Goal: Task Accomplishment & Management: Use online tool/utility

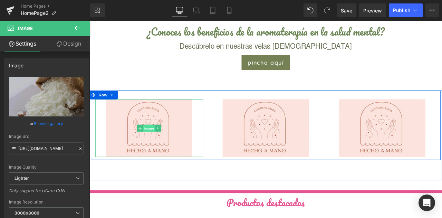
click at [160, 144] on span "Image" at bounding box center [160, 148] width 14 height 8
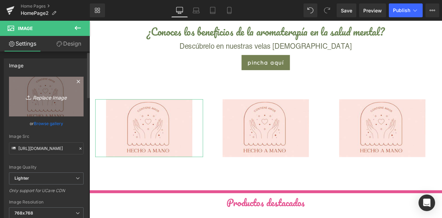
click at [43, 99] on icon "Replace Image" at bounding box center [46, 96] width 55 height 9
type input "C:\fakepath\100_handmade.jpg"
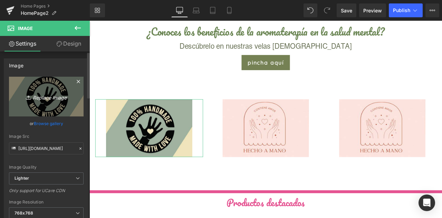
type input "[URL][DOMAIN_NAME]"
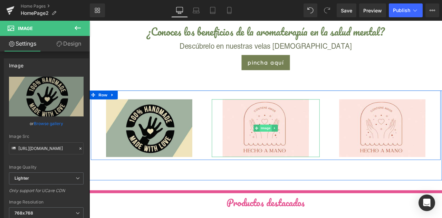
click at [297, 145] on span "Image" at bounding box center [298, 148] width 14 height 8
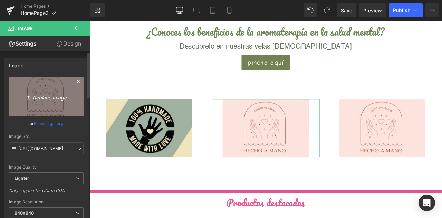
click at [46, 97] on icon "Replace Image" at bounding box center [46, 96] width 55 height 9
type input "C:\fakepath\100_nmatural.jpg"
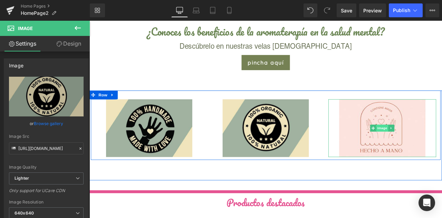
type input "[URL][DOMAIN_NAME]"
click at [430, 147] on span "Image" at bounding box center [436, 148] width 14 height 8
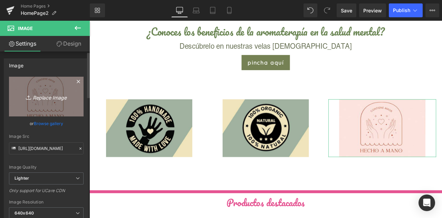
click at [52, 89] on link "Replace Image" at bounding box center [46, 97] width 75 height 40
type input "C:\fakepath\envios-rapidos.jpg"
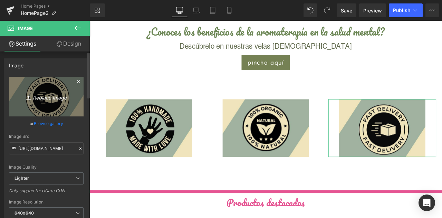
type input "[URL][DOMAIN_NAME]"
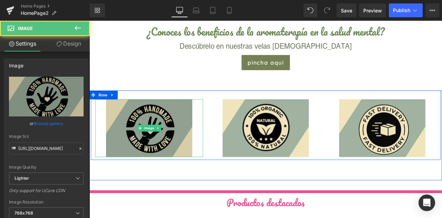
click at [155, 134] on img at bounding box center [160, 148] width 102 height 68
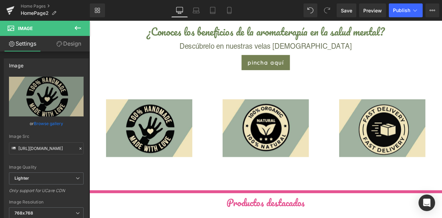
click at [78, 32] on icon at bounding box center [78, 28] width 8 height 8
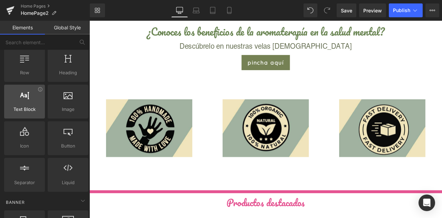
scroll to position [19, 0]
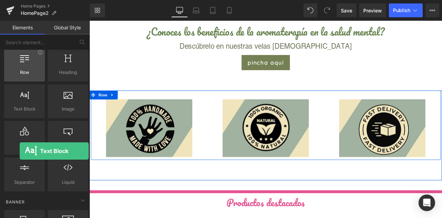
drag, startPoint x: 24, startPoint y: 112, endPoint x: 20, endPoint y: 78, distance: 34.1
click at [20, 78] on div "Row rows, columns, layouts, div Heading headings, titles, h1,h2,h3,h4,h5,h6 Tex…" at bounding box center [46, 119] width 87 height 146
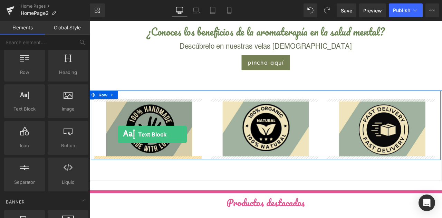
drag, startPoint x: 116, startPoint y: 120, endPoint x: 123, endPoint y: 155, distance: 35.5
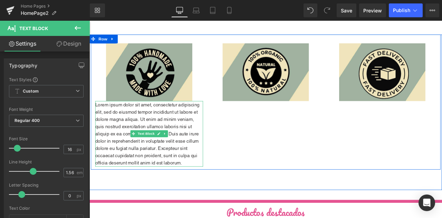
scroll to position [534, 0]
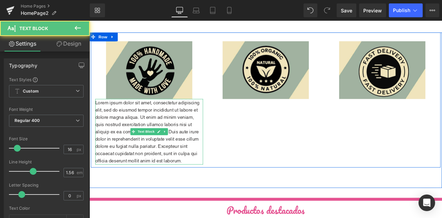
click at [174, 183] on p "Lorem ipsum dolor sit amet, consectetur adipiscing elit, sed do eiusmod tempor …" at bounding box center [160, 153] width 128 height 78
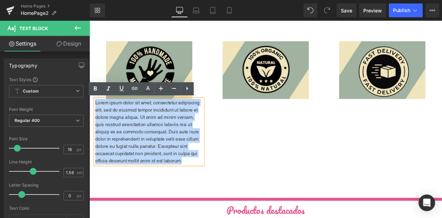
drag, startPoint x: 199, startPoint y: 188, endPoint x: 60, endPoint y: 119, distance: 155.0
click at [89, 119] on html "Nuestra Web almacena cookies para intentar que recibas la mejor experiencia de …" at bounding box center [298, 212] width 418 height 1451
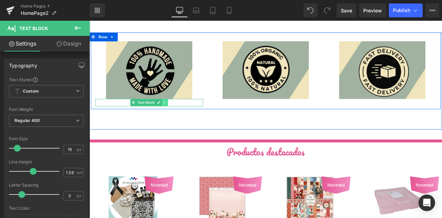
click at [177, 119] on icon at bounding box center [179, 118] width 4 height 4
click at [181, 118] on icon at bounding box center [183, 118] width 4 height 4
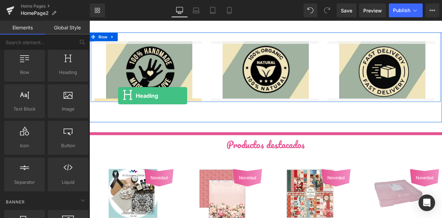
drag, startPoint x: 151, startPoint y: 94, endPoint x: 124, endPoint y: 116, distance: 35.3
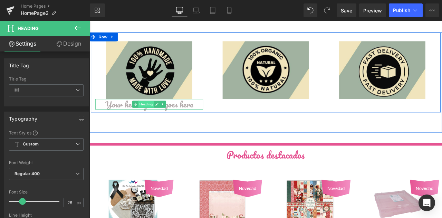
click at [151, 120] on span "Heading" at bounding box center [156, 120] width 19 height 8
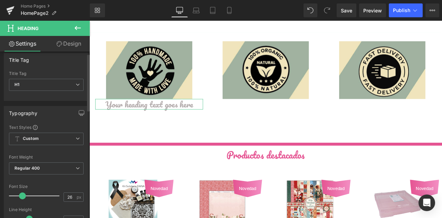
scroll to position [0, 0]
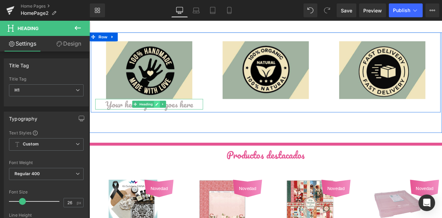
click at [167, 118] on icon at bounding box center [169, 120] width 4 height 4
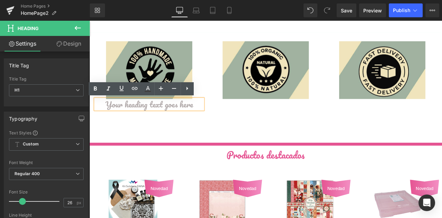
click at [200, 120] on h1 "Your heading text goes here" at bounding box center [160, 120] width 128 height 12
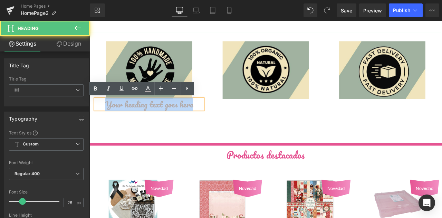
drag, startPoint x: 208, startPoint y: 121, endPoint x: 77, endPoint y: 130, distance: 131.2
click at [89, 130] on html "Nuestra Web almacena cookies para intentar que recibas la mejor experiencia de …" at bounding box center [298, 179] width 418 height 1385
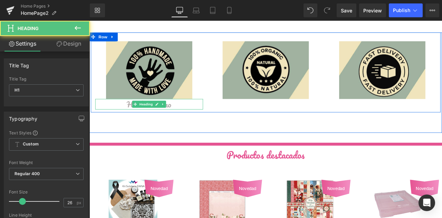
click at [132, 118] on h1 "Hecho a mano" at bounding box center [160, 120] width 128 height 12
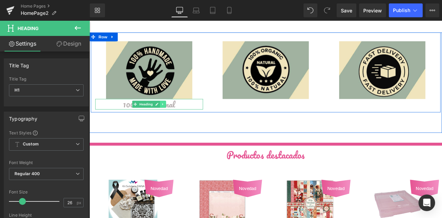
click at [175, 119] on icon at bounding box center [177, 120] width 4 height 4
click at [171, 120] on icon at bounding box center [173, 120] width 4 height 4
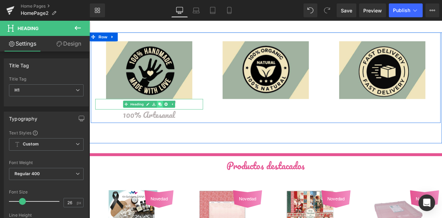
click at [171, 120] on icon at bounding box center [173, 120] width 4 height 4
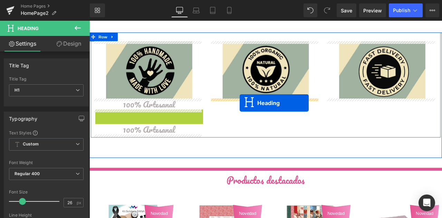
drag, startPoint x: 154, startPoint y: 133, endPoint x: 267, endPoint y: 118, distance: 114.2
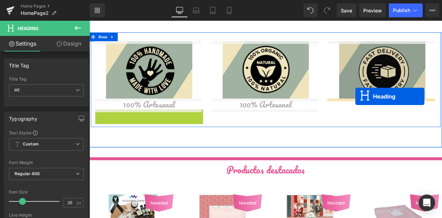
drag, startPoint x: 156, startPoint y: 130, endPoint x: 404, endPoint y: 111, distance: 248.9
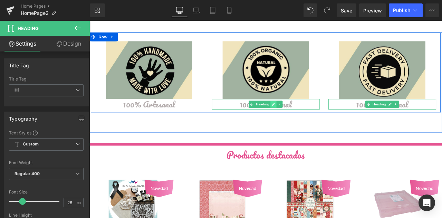
click at [306, 120] on icon at bounding box center [307, 119] width 3 height 3
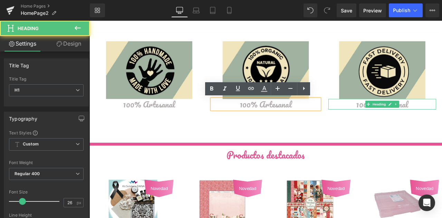
click at [316, 121] on h1 "100% Artesanal" at bounding box center [298, 120] width 128 height 12
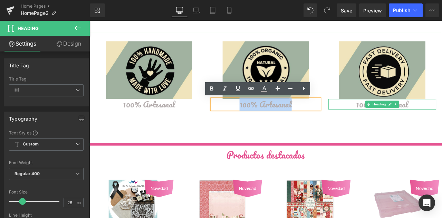
drag, startPoint x: 328, startPoint y: 121, endPoint x: 227, endPoint y: 124, distance: 100.5
click at [229, 124] on div "Image 100% Artesanal Heading" at bounding box center [298, 85] width 138 height 81
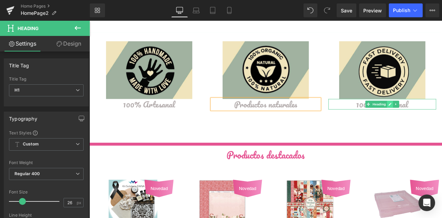
click at [442, 119] on icon at bounding box center [445, 119] width 3 height 3
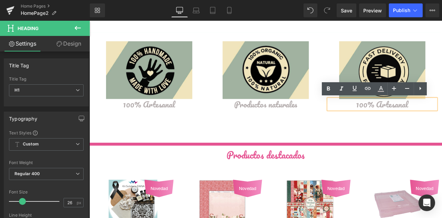
click at [442, 120] on h1 "100% Artesanal" at bounding box center [436, 120] width 128 height 12
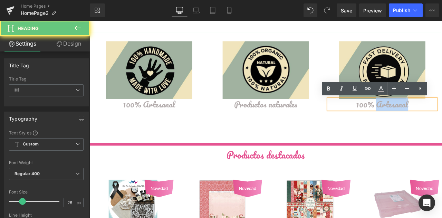
click at [442, 120] on h1 "100% Artesanal" at bounding box center [436, 120] width 128 height 12
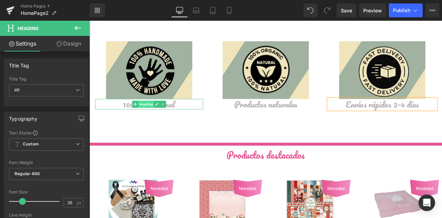
click at [140, 120] on link "Heading" at bounding box center [153, 120] width 26 height 8
click at [154, 119] on span "Heading" at bounding box center [156, 120] width 19 height 8
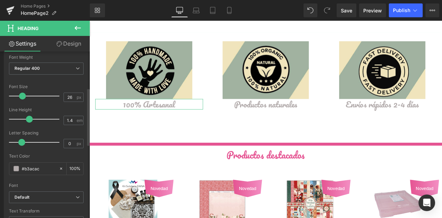
scroll to position [156, 0]
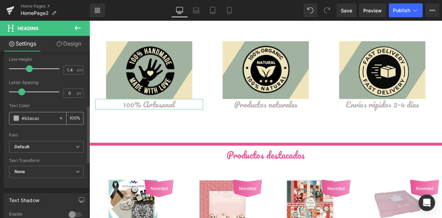
click at [14, 117] on span at bounding box center [16, 118] width 6 height 6
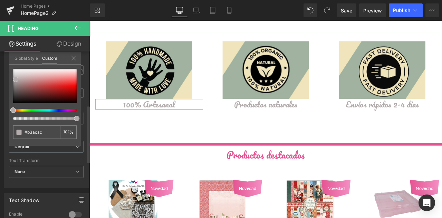
type input "#acb3ad"
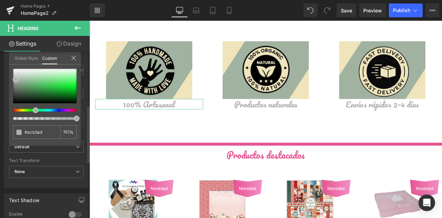
click at [33, 109] on div at bounding box center [42, 110] width 64 height 3
type input "#435a46"
click at [22, 93] on div at bounding box center [45, 86] width 64 height 35
type input "#688c6c"
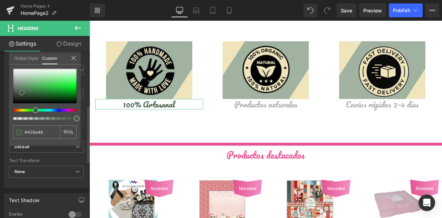
type input "#688c6c"
click at [22, 87] on div at bounding box center [45, 86] width 64 height 35
drag, startPoint x: 43, startPoint y: 130, endPoint x: 1, endPoint y: 132, distance: 41.8
click at [1, 132] on div "Typography Text Styles Custom Custom Setup Global Style Custom Setup Global Sty…" at bounding box center [46, 69] width 93 height 237
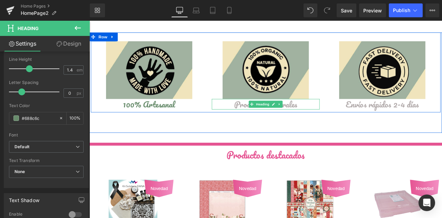
click at [286, 119] on body "Nuestra Web almacena cookies para intentar que recibas la mejor experiencia de …" at bounding box center [298, 179] width 418 height 1385
click at [290, 119] on span "Heading" at bounding box center [294, 120] width 19 height 8
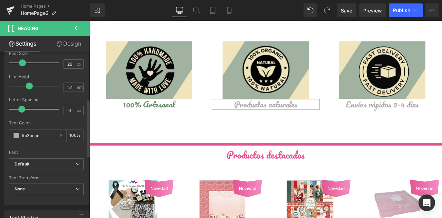
scroll to position [139, 0]
drag, startPoint x: 42, startPoint y: 132, endPoint x: 6, endPoint y: 129, distance: 36.4
click at [6, 129] on div "Text Styles Custom Custom Setup Global Style Custom Setup Global Style Thin 100…" at bounding box center [46, 97] width 84 height 213
paste input "688c6"
type input "#688c6c"
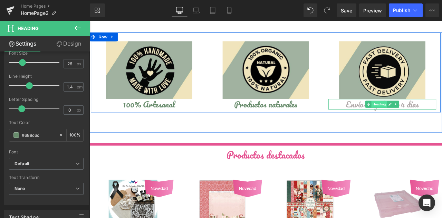
click at [430, 120] on span "Heading" at bounding box center [433, 120] width 19 height 8
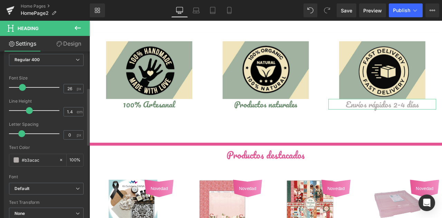
scroll to position [115, 0]
drag, startPoint x: 47, startPoint y: 157, endPoint x: 0, endPoint y: 162, distance: 47.2
click at [0, 162] on div "Typography Text Styles Custom Custom Setup Global Style Custom Setup Global Sty…" at bounding box center [46, 110] width 93 height 237
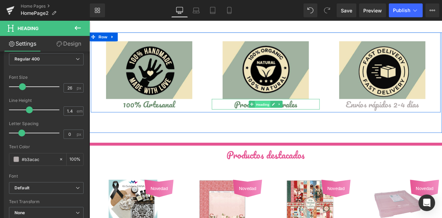
click at [295, 118] on span "Heading" at bounding box center [294, 120] width 19 height 8
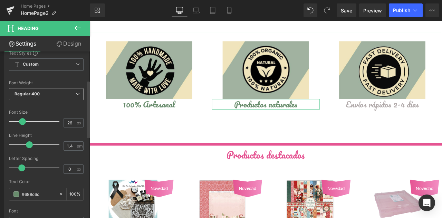
scroll to position [84, 0]
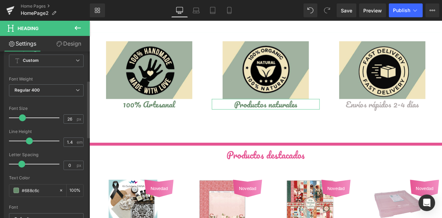
drag, startPoint x: 45, startPoint y: 187, endPoint x: 0, endPoint y: 176, distance: 46.2
click at [0, 176] on div "Typography Text Styles Custom Custom Setup Global Style Custom Setup Global Sty…" at bounding box center [46, 141] width 93 height 237
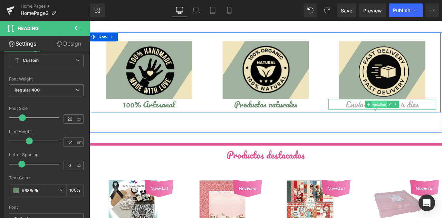
click at [429, 120] on span "Heading" at bounding box center [433, 120] width 19 height 8
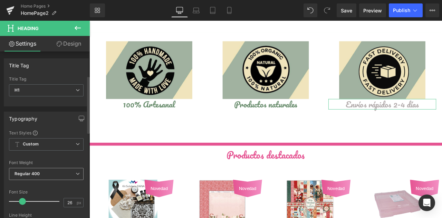
scroll to position [109, 0]
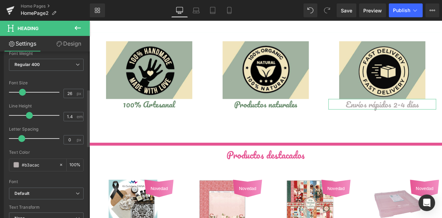
drag, startPoint x: 45, startPoint y: 165, endPoint x: 0, endPoint y: 163, distance: 44.9
click at [0, 163] on div "Typography Text Styles Custom Custom Setup Global Style Custom Setup Global Sty…" at bounding box center [46, 115] width 93 height 237
paste input "688c6"
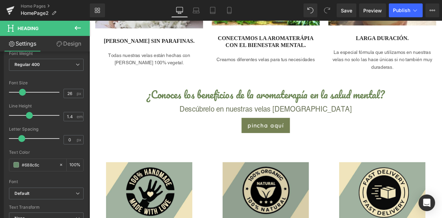
scroll to position [392, 0]
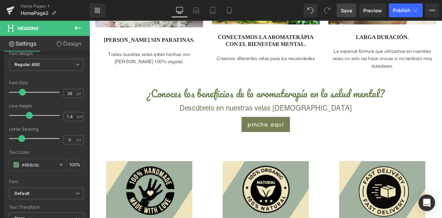
type input "#688c6c"
click at [347, 13] on span "Save" at bounding box center [346, 10] width 11 height 7
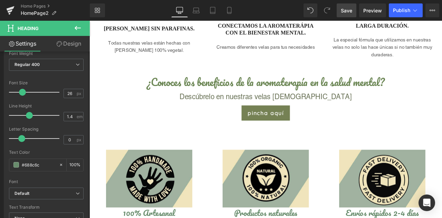
scroll to position [405, 0]
click at [395, 9] on span "Publish" at bounding box center [401, 11] width 17 height 6
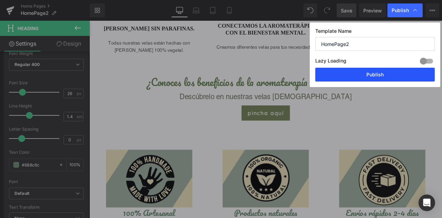
click at [371, 74] on button "Publish" at bounding box center [374, 75] width 119 height 14
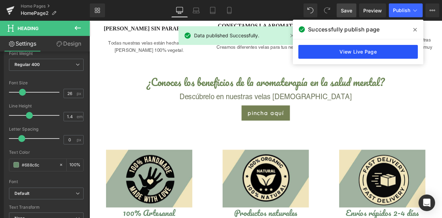
click at [351, 51] on link "View Live Page" at bounding box center [357, 52] width 119 height 14
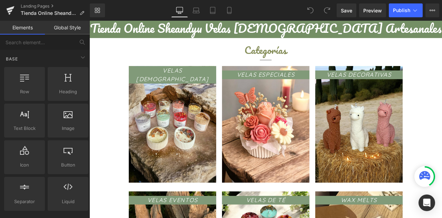
scroll to position [325, 0]
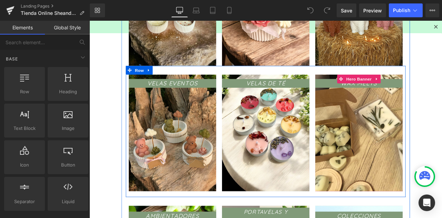
click at [411, 125] on span "WAX MELTS Text Block" at bounding box center [409, 154] width 104 height 128
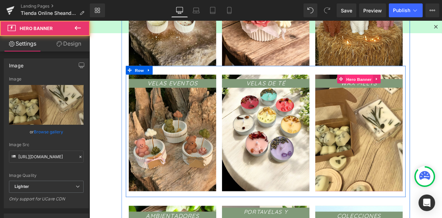
drag, startPoint x: 404, startPoint y: 89, endPoint x: 176, endPoint y: 111, distance: 228.8
click at [404, 89] on span "Hero Banner" at bounding box center [408, 90] width 33 height 10
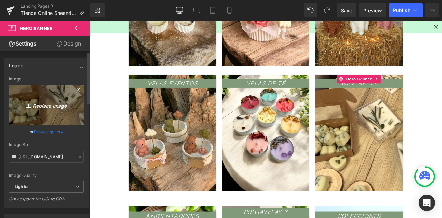
click at [47, 99] on link "Replace Image" at bounding box center [46, 105] width 75 height 40
type input "C:\fakepath\Photoroom_20250904_094201.JPEG"
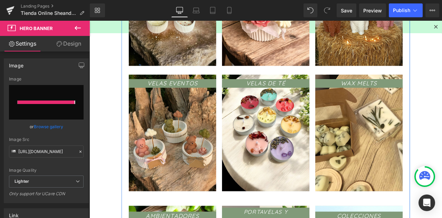
type input "https://ucarecdn.com/a155de22-2f85-4396-82d4-a23cc3449159/-/format/auto/-/previ…"
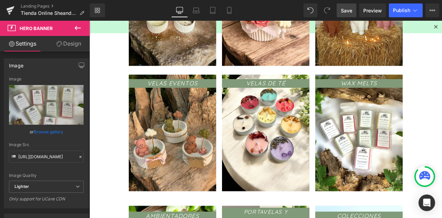
click at [343, 11] on span "Save" at bounding box center [346, 10] width 11 height 7
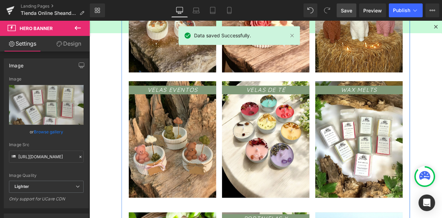
scroll to position [222, 0]
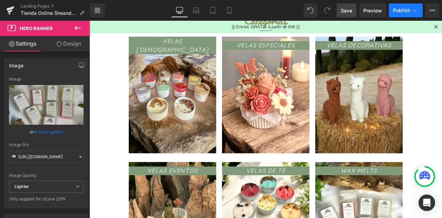
click at [404, 8] on span "Publish" at bounding box center [401, 11] width 17 height 6
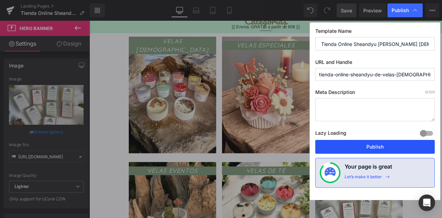
click at [350, 145] on button "Publish" at bounding box center [374, 147] width 119 height 14
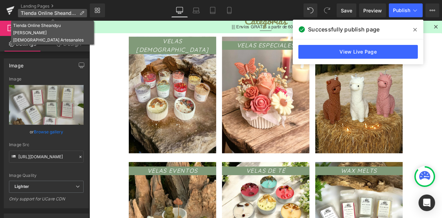
click at [30, 13] on span "Tienda Online Sheandyu de Velas [DEMOGRAPHIC_DATA] Artesanales" at bounding box center [49, 13] width 56 height 6
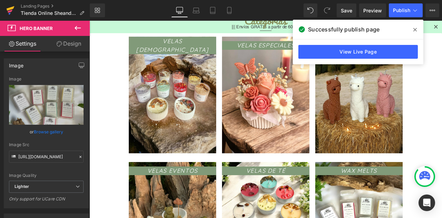
click at [11, 9] on icon at bounding box center [11, 8] width 8 height 4
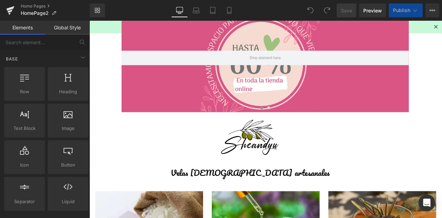
scroll to position [153, 0]
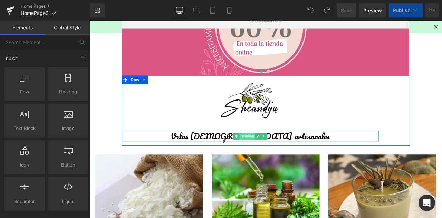
click at [281, 159] on span "Heading" at bounding box center [276, 157] width 19 height 8
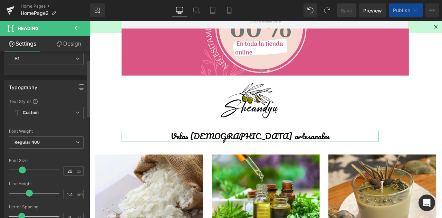
scroll to position [69, 0]
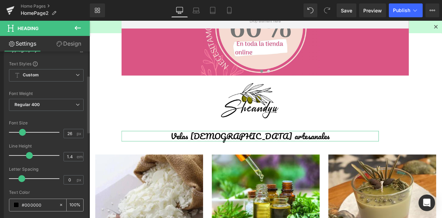
drag, startPoint x: 44, startPoint y: 208, endPoint x: 10, endPoint y: 198, distance: 34.9
click at [10, 199] on div "#000000" at bounding box center [33, 205] width 49 height 12
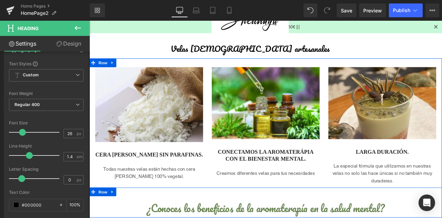
scroll to position [291, 0]
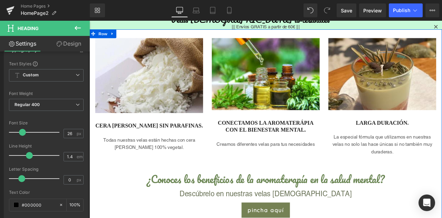
click at [269, 210] on h1 "¿Conoces los beneficios de la aromaterapía en la salud mental?" at bounding box center [298, 208] width 418 height 16
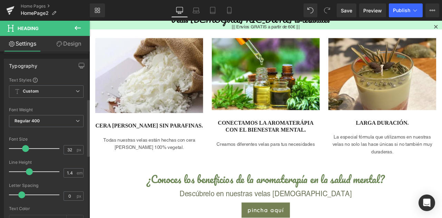
scroll to position [138, 0]
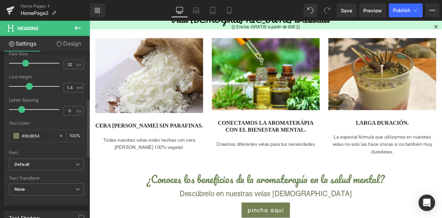
drag, startPoint x: 39, startPoint y: 137, endPoint x: 9, endPoint y: 125, distance: 32.6
click at [0, 125] on div "Typography Text Styles Custom Custom Setup Global Style Custom Setup Global Sty…" at bounding box center [46, 86] width 93 height 237
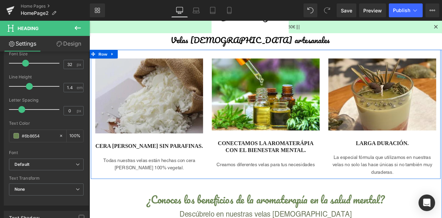
scroll to position [256, 0]
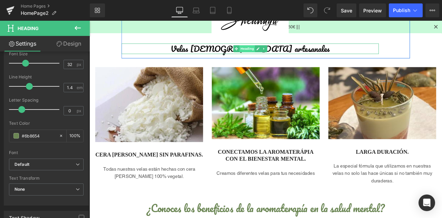
click at [274, 55] on span "Heading" at bounding box center [276, 54] width 19 height 8
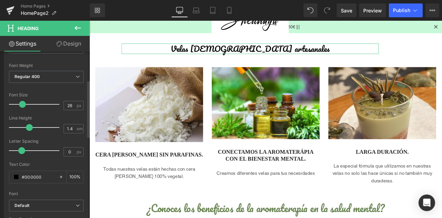
scroll to position [104, 0]
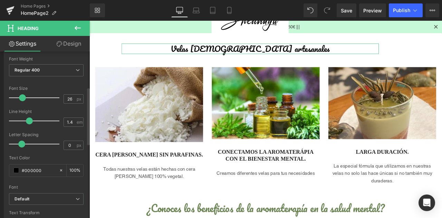
drag, startPoint x: 41, startPoint y: 166, endPoint x: 0, endPoint y: 152, distance: 43.1
click at [0, 152] on div "Typography Text Styles Custom Custom Setup Global Style Custom Setup Global Sty…" at bounding box center [46, 121] width 93 height 237
paste input "6b8654"
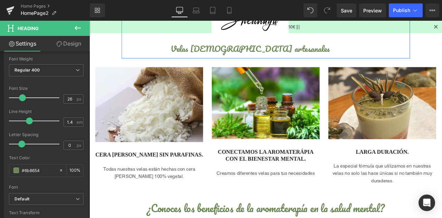
click at [281, 54] on span "Heading" at bounding box center [276, 54] width 19 height 8
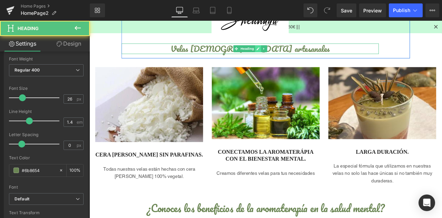
type input "#6b8654"
click at [287, 55] on icon at bounding box center [289, 54] width 4 height 4
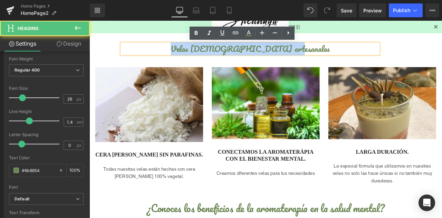
drag, startPoint x: 333, startPoint y: 57, endPoint x: 202, endPoint y: 52, distance: 130.6
click at [208, 52] on h1 "Velas [DEMOGRAPHIC_DATA] artesanales" at bounding box center [279, 54] width 305 height 12
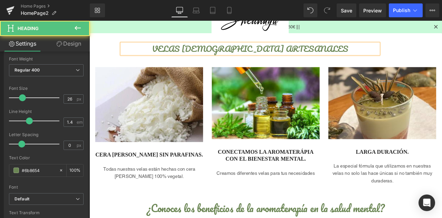
click at [264, 59] on h1 "VELAS AROMÁTICAS ARTESANALES" at bounding box center [279, 54] width 305 height 12
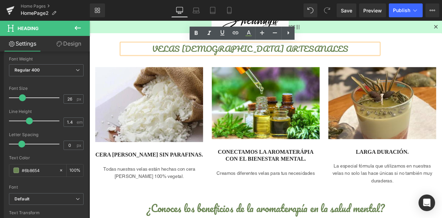
click at [328, 52] on h1 "VELAS AROMÁTICAS ARTESANALES" at bounding box center [279, 54] width 305 height 12
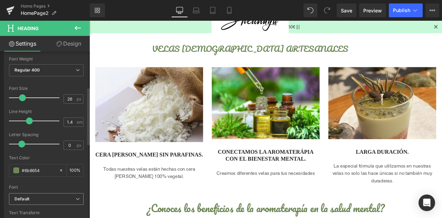
click at [29, 198] on icon "Default" at bounding box center [21, 199] width 15 height 6
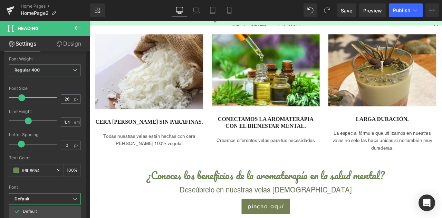
scroll to position [325, 0]
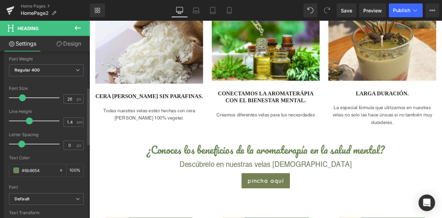
click at [78, 185] on div "Font" at bounding box center [46, 187] width 75 height 5
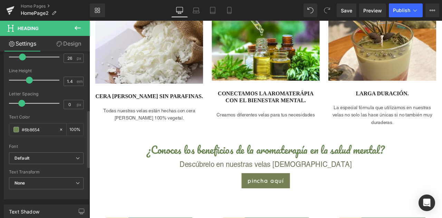
scroll to position [173, 0]
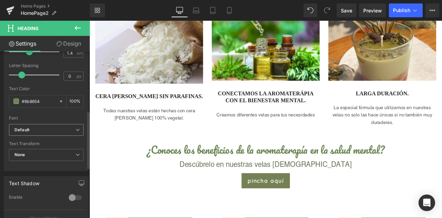
click at [62, 128] on b "Default" at bounding box center [44, 130] width 61 height 6
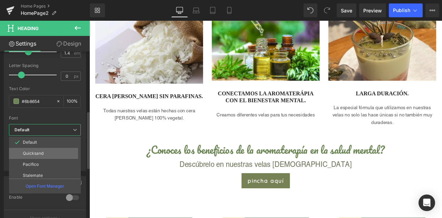
click at [51, 154] on li "Quicksand" at bounding box center [46, 153] width 75 height 11
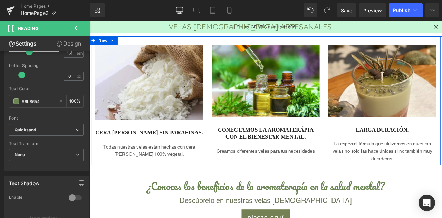
scroll to position [187, 0]
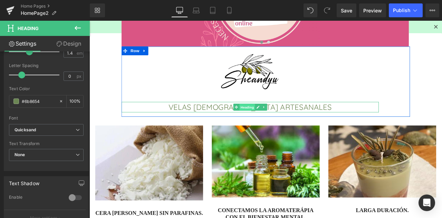
click at [277, 123] on span "Heading" at bounding box center [276, 123] width 19 height 8
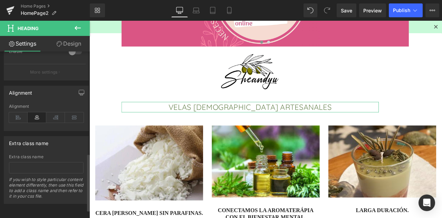
scroll to position [251, 0]
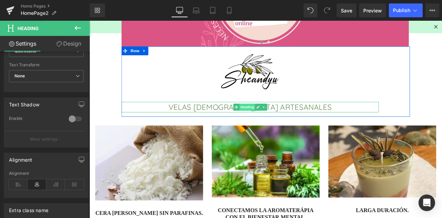
click at [274, 125] on span "Heading" at bounding box center [276, 123] width 19 height 8
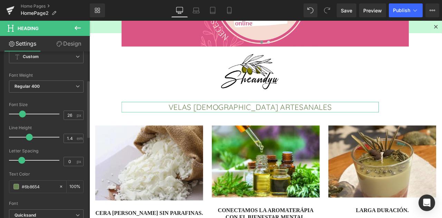
scroll to position [79, 0]
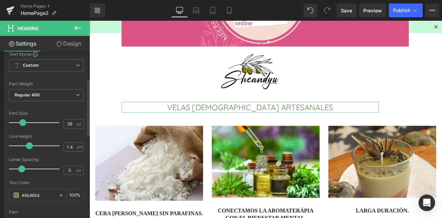
click at [23, 120] on span at bounding box center [22, 122] width 7 height 7
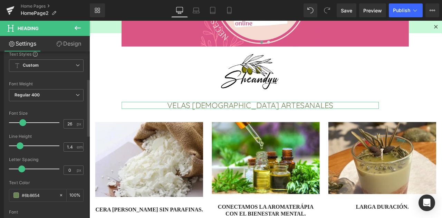
drag, startPoint x: 28, startPoint y: 143, endPoint x: 18, endPoint y: 146, distance: 10.2
click at [18, 146] on span at bounding box center [20, 145] width 7 height 7
click at [19, 169] on span at bounding box center [20, 168] width 7 height 7
click at [70, 62] on span "Custom Setup Global Style" at bounding box center [46, 65] width 75 height 12
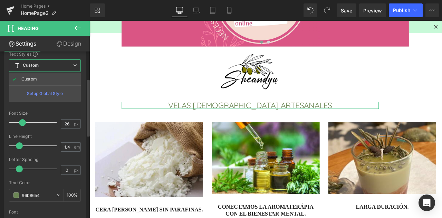
click at [70, 62] on span "Custom Setup Global Style" at bounding box center [45, 65] width 72 height 12
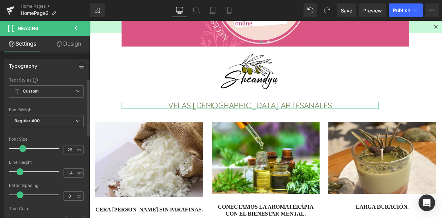
scroll to position [10, 0]
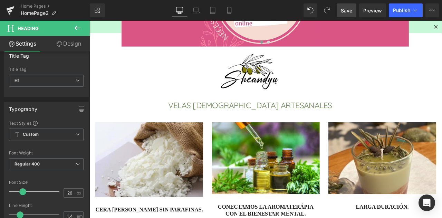
click at [349, 13] on span "Save" at bounding box center [346, 10] width 11 height 7
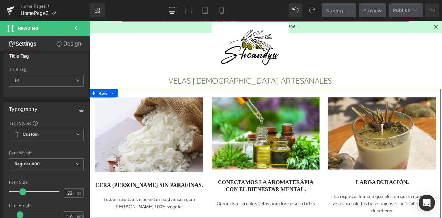
scroll to position [256, 0]
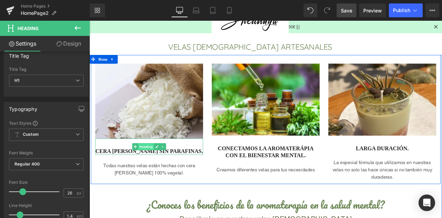
click at [156, 171] on span "Heading" at bounding box center [156, 170] width 19 height 8
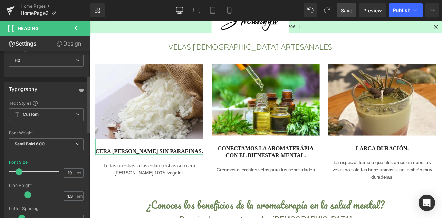
scroll to position [69, 0]
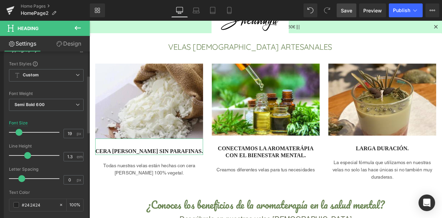
drag, startPoint x: 41, startPoint y: 201, endPoint x: 0, endPoint y: 194, distance: 42.1
click at [0, 196] on div "Typography Text Styles Custom Custom Setup Global Style Custom Setup Global Sty…" at bounding box center [46, 155] width 93 height 237
paste input "6b865"
type input "#6b8654"
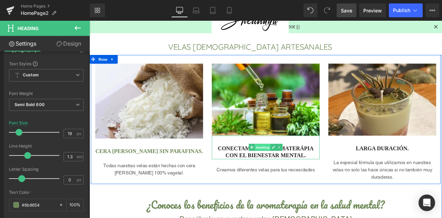
click at [296, 169] on span "Heading" at bounding box center [294, 170] width 19 height 8
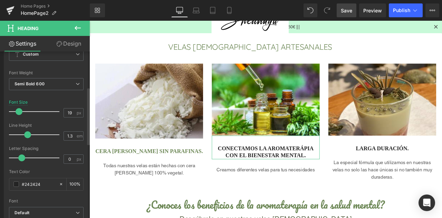
scroll to position [104, 0]
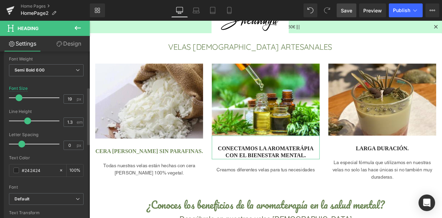
drag, startPoint x: 45, startPoint y: 170, endPoint x: 0, endPoint y: 166, distance: 45.1
click at [0, 166] on div "Typography Text Styles Custom Custom Setup Global Style Custom Setup Global Sty…" at bounding box center [46, 121] width 93 height 237
paste input "6b865"
type input "#6b8654"
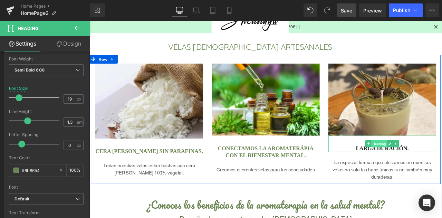
click at [431, 169] on span "Heading" at bounding box center [433, 166] width 19 height 8
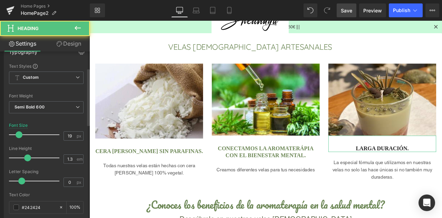
scroll to position [69, 0]
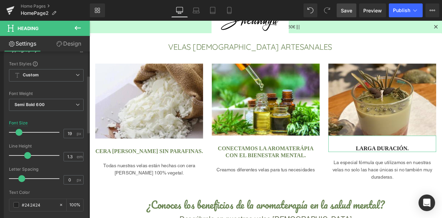
drag, startPoint x: 39, startPoint y: 202, endPoint x: 0, endPoint y: 195, distance: 40.1
click at [0, 195] on div "Typography Text Styles Custom Custom Setup Global Style Custom Setup Global Sty…" at bounding box center [46, 155] width 93 height 237
paste input "6b865"
type input "#6b8654"
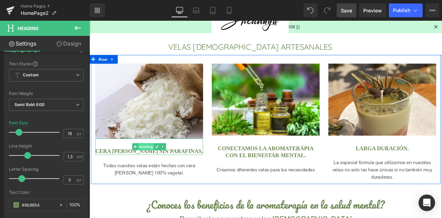
click at [150, 172] on span "Heading" at bounding box center [156, 170] width 19 height 8
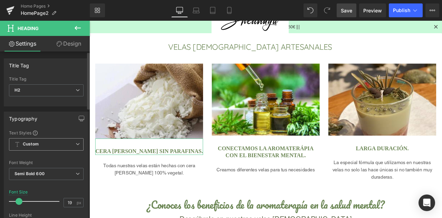
click at [48, 142] on span "Custom Setup Global Style" at bounding box center [46, 144] width 75 height 12
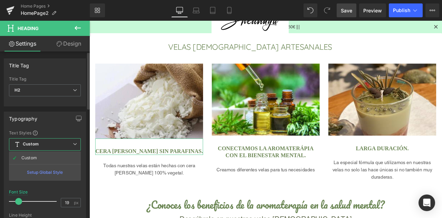
click at [48, 142] on span "Custom Setup Global Style" at bounding box center [45, 144] width 72 height 12
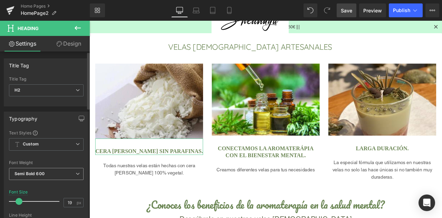
click at [38, 172] on b "Semi Bold 600" at bounding box center [29, 173] width 30 height 5
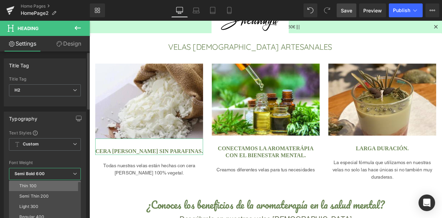
click at [43, 185] on li "Thin 100" at bounding box center [46, 186] width 75 height 10
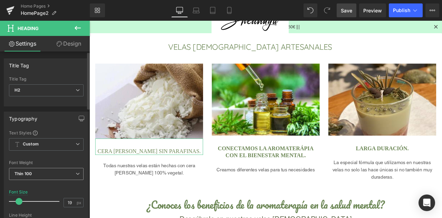
click at [45, 176] on span "Thin 100" at bounding box center [46, 174] width 75 height 12
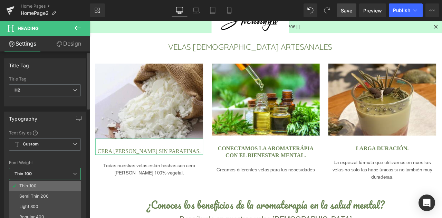
scroll to position [57, 0]
click at [42, 188] on div "Super Bold 800" at bounding box center [34, 190] width 31 height 5
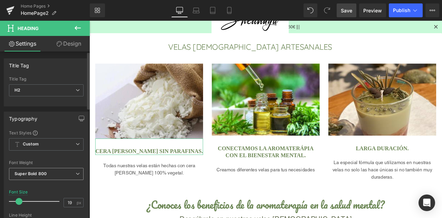
click at [47, 174] on span "Super Bold 800" at bounding box center [46, 174] width 75 height 12
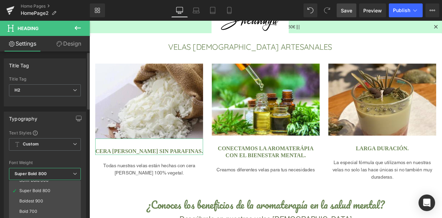
click at [56, 156] on div at bounding box center [45, 156] width 72 height 4
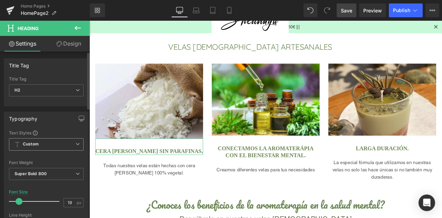
click at [53, 145] on span "Custom Setup Global Style" at bounding box center [46, 144] width 75 height 12
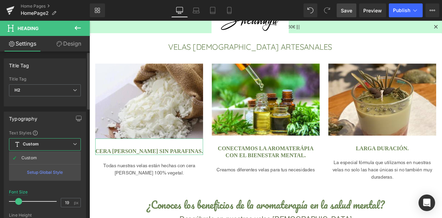
click at [53, 145] on span "Custom Setup Global Style" at bounding box center [45, 144] width 72 height 12
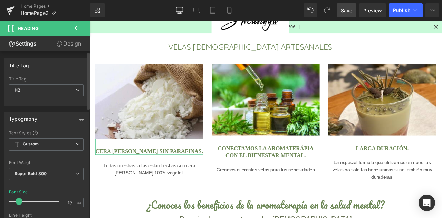
click at [59, 162] on div "Font Weight" at bounding box center [46, 162] width 75 height 5
click at [53, 182] on div "Super Bold 800 Thin 100 Semi Thin 200 Light 300 Regular 400 Medium 500 Semi Bol…" at bounding box center [46, 176] width 75 height 16
click at [55, 177] on span "Super Bold 800" at bounding box center [46, 174] width 75 height 12
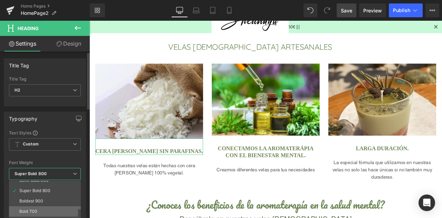
click at [42, 211] on li "Bold 700" at bounding box center [46, 211] width 75 height 10
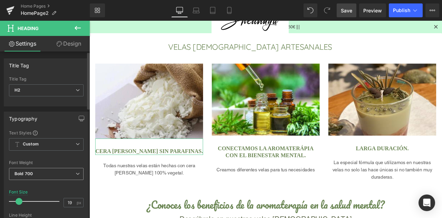
click at [57, 174] on span "Bold 700" at bounding box center [46, 174] width 75 height 12
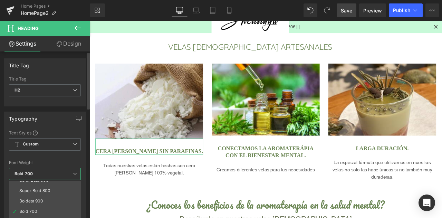
scroll to position [0, 0]
click at [51, 202] on li "Light 300" at bounding box center [46, 206] width 75 height 10
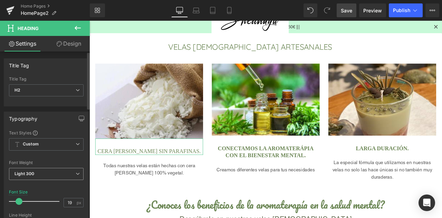
click at [50, 172] on span "Light 300" at bounding box center [46, 174] width 75 height 12
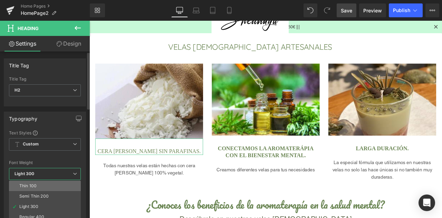
click at [49, 186] on li "Thin 100" at bounding box center [46, 186] width 75 height 10
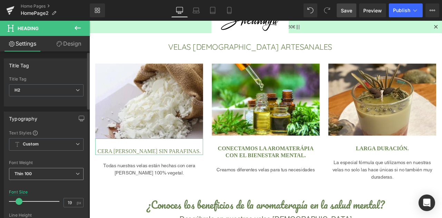
click at [51, 173] on span "Thin 100" at bounding box center [46, 174] width 75 height 12
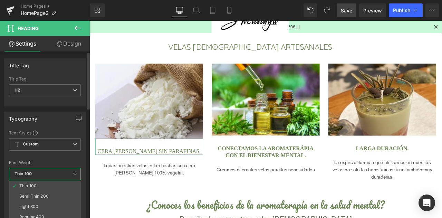
click at [43, 80] on div "Title Tag" at bounding box center [45, 79] width 72 height 5
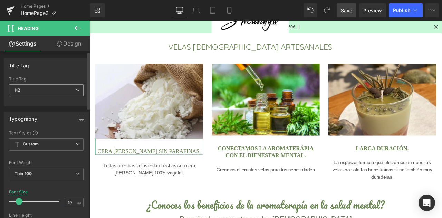
click at [37, 94] on span "H2" at bounding box center [46, 90] width 75 height 12
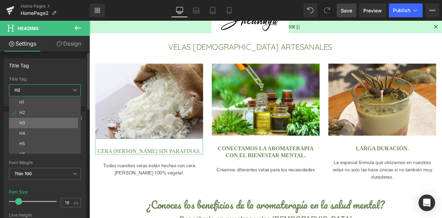
click at [45, 119] on li "H3" at bounding box center [46, 123] width 75 height 10
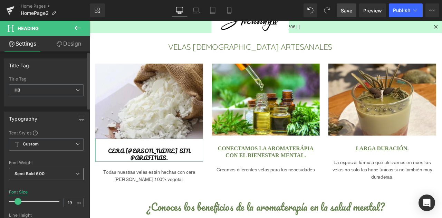
click at [52, 170] on span "Semi Bold 600" at bounding box center [46, 174] width 75 height 12
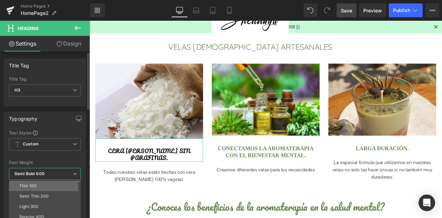
click at [47, 181] on li "Thin 100" at bounding box center [46, 186] width 75 height 10
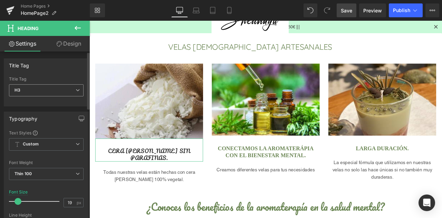
click at [19, 94] on span "H3" at bounding box center [46, 90] width 75 height 12
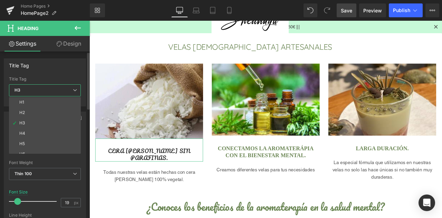
click at [55, 85] on span "H3" at bounding box center [45, 90] width 72 height 12
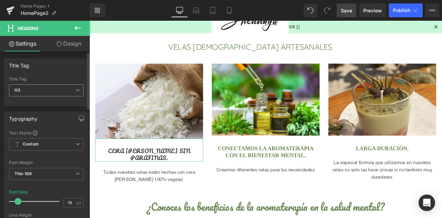
click at [35, 85] on span "H3" at bounding box center [46, 90] width 75 height 12
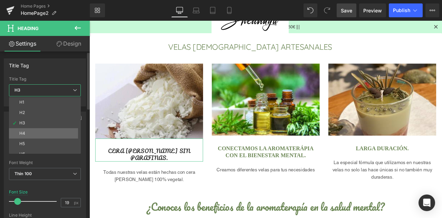
click at [42, 132] on li "H4" at bounding box center [46, 133] width 75 height 10
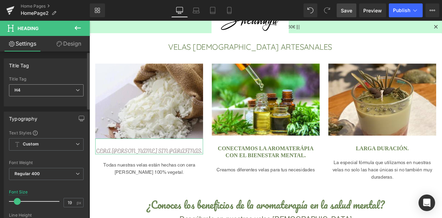
click at [52, 90] on span "H4" at bounding box center [46, 90] width 75 height 12
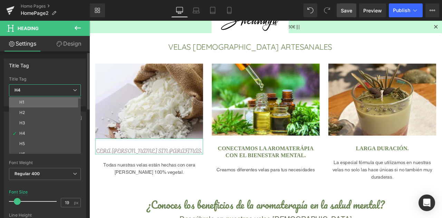
click at [52, 100] on li "H1" at bounding box center [46, 102] width 75 height 10
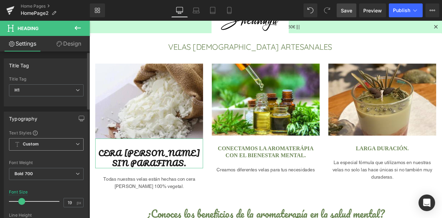
click at [34, 147] on span "Custom Setup Global Style" at bounding box center [46, 144] width 75 height 12
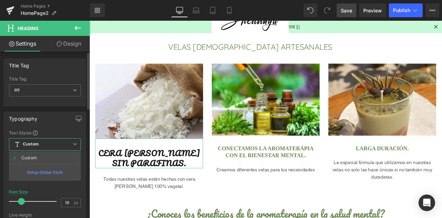
click at [34, 147] on span "Custom Setup Global Style" at bounding box center [45, 144] width 72 height 12
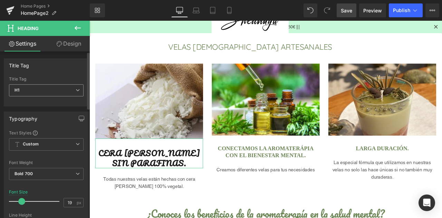
click at [29, 91] on span "H1" at bounding box center [46, 90] width 75 height 12
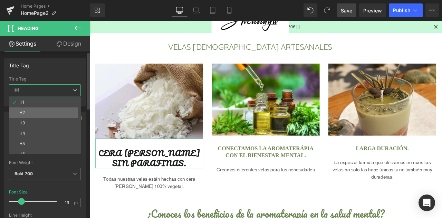
click at [38, 109] on li "H2" at bounding box center [46, 112] width 75 height 10
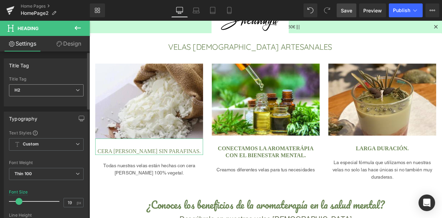
click at [38, 88] on span "H2" at bounding box center [46, 90] width 75 height 12
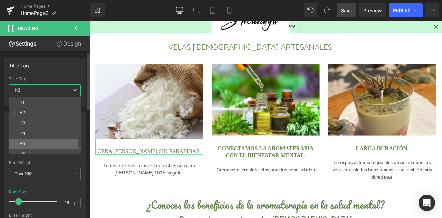
click at [34, 142] on li "H5" at bounding box center [46, 143] width 75 height 10
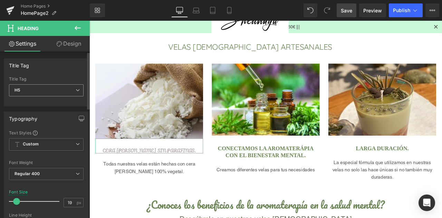
drag, startPoint x: 40, startPoint y: 90, endPoint x: 40, endPoint y: 105, distance: 14.8
click at [40, 90] on span "H5" at bounding box center [46, 90] width 75 height 12
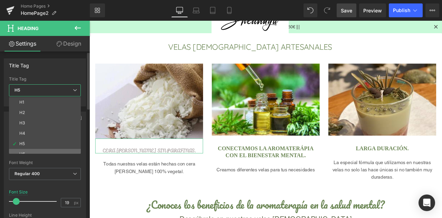
click at [34, 152] on li "H6" at bounding box center [46, 154] width 75 height 10
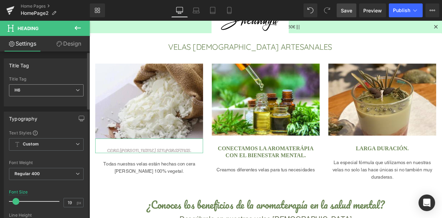
click at [34, 91] on span "H6" at bounding box center [46, 90] width 75 height 12
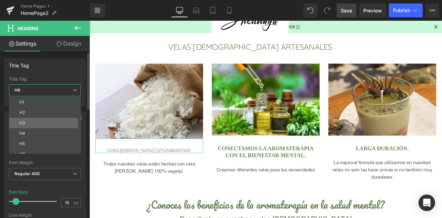
click at [31, 124] on li "H3" at bounding box center [46, 123] width 75 height 10
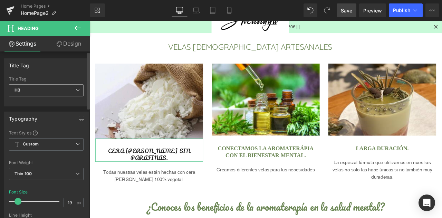
click at [32, 94] on span "H3" at bounding box center [46, 90] width 75 height 12
click at [55, 66] on div "Title Tag" at bounding box center [46, 65] width 84 height 13
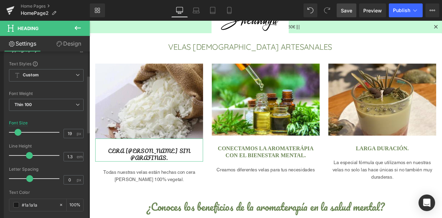
drag, startPoint x: 37, startPoint y: 203, endPoint x: 5, endPoint y: 198, distance: 32.2
click at [5, 198] on div "Text Styles Custom Custom Setup Global Style Custom Setup Global Style Thin 100…" at bounding box center [46, 167] width 84 height 213
paste input "6b8654"
type input "#6b8654"
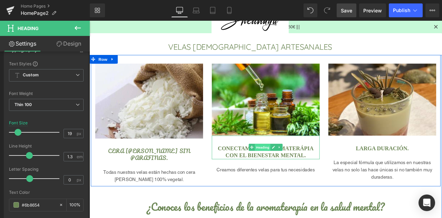
click at [290, 172] on span "Heading" at bounding box center [294, 170] width 19 height 8
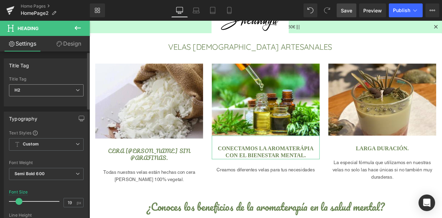
click at [31, 94] on span "H2" at bounding box center [46, 90] width 75 height 12
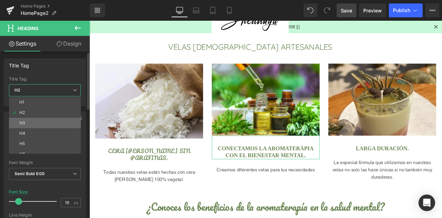
click at [30, 119] on li "H3" at bounding box center [46, 123] width 75 height 10
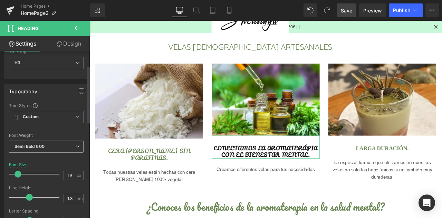
scroll to position [104, 0]
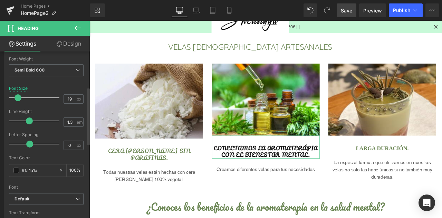
drag, startPoint x: 39, startPoint y: 170, endPoint x: 1, endPoint y: 164, distance: 38.4
click at [3, 164] on div "Typography Text Styles Custom Custom Setup Global Style Custom Setup Global Sty…" at bounding box center [46, 121] width 93 height 237
paste input "6b8654"
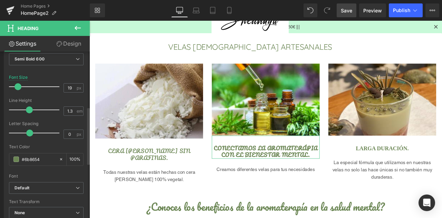
scroll to position [69, 0]
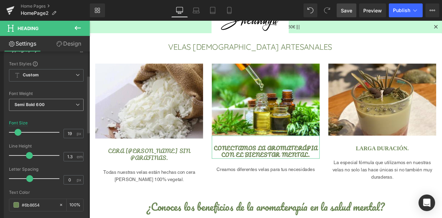
type input "#6b8654"
click at [37, 104] on b "Semi Bold 600" at bounding box center [29, 104] width 30 height 5
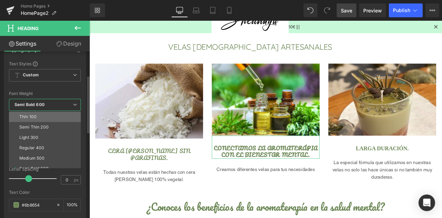
click at [33, 118] on li "Thin 100" at bounding box center [46, 117] width 75 height 10
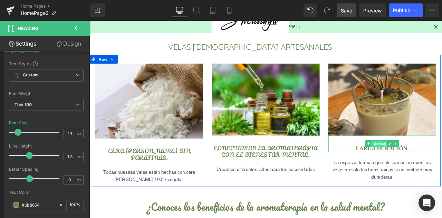
click at [424, 168] on span "Heading" at bounding box center [433, 167] width 19 height 8
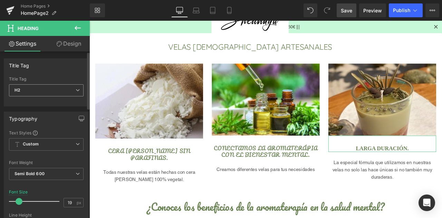
click at [29, 91] on span "H2" at bounding box center [46, 90] width 75 height 12
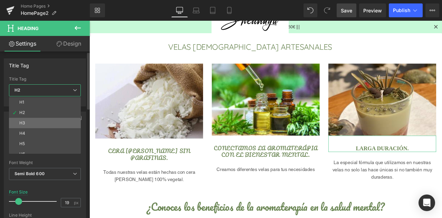
click at [27, 120] on li "H3" at bounding box center [46, 123] width 75 height 10
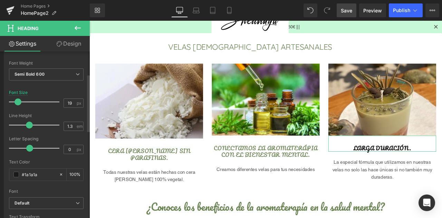
scroll to position [104, 0]
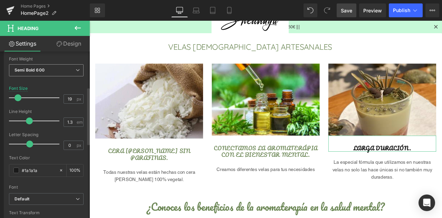
click at [32, 71] on b "Semi Bold 600" at bounding box center [29, 69] width 30 height 5
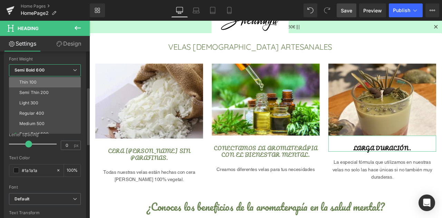
click at [35, 82] on div "Thin 100" at bounding box center [27, 82] width 17 height 5
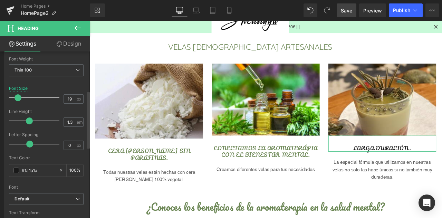
scroll to position [173, 0]
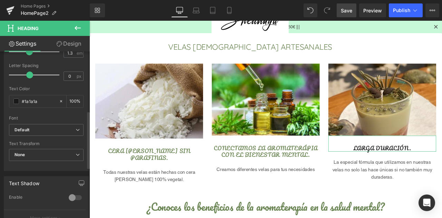
drag, startPoint x: 37, startPoint y: 101, endPoint x: 4, endPoint y: 95, distance: 32.7
click at [6, 95] on div "Text Styles Custom Custom Setup Global Style Custom Setup Global Style Thin 100…" at bounding box center [46, 63] width 84 height 213
paste input "6b8654"
type input "#6b8654"
click at [350, 17] on link "Save" at bounding box center [347, 10] width 20 height 14
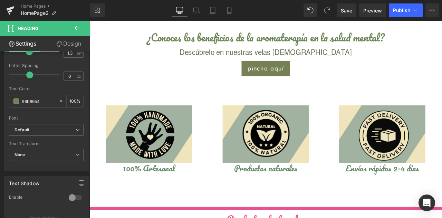
scroll to position [394, 0]
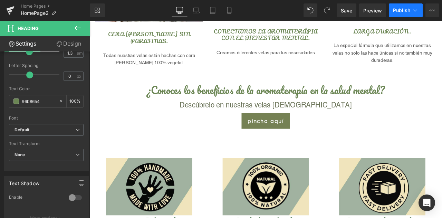
click at [403, 13] on span "Publish" at bounding box center [401, 11] width 17 height 6
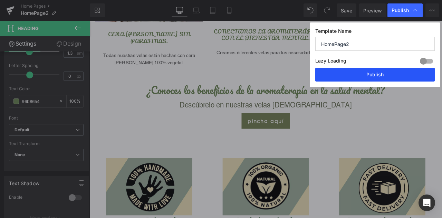
click at [376, 75] on button "Publish" at bounding box center [374, 75] width 119 height 14
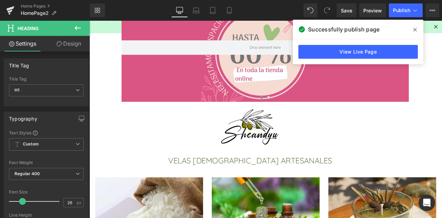
scroll to position [153, 0]
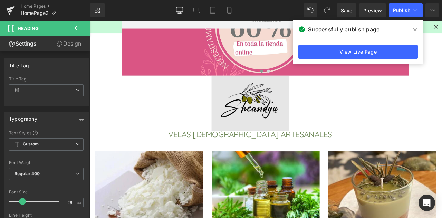
click at [281, 111] on img at bounding box center [279, 118] width 91 height 65
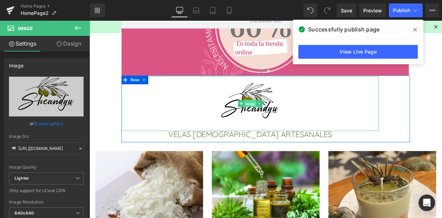
click at [279, 117] on span "Image" at bounding box center [280, 119] width 14 height 8
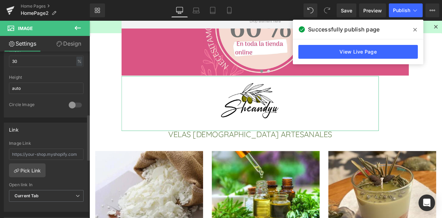
scroll to position [242, 0]
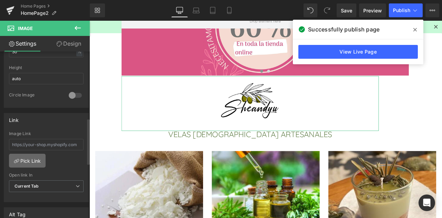
click at [34, 160] on link "Pick Link" at bounding box center [27, 161] width 37 height 14
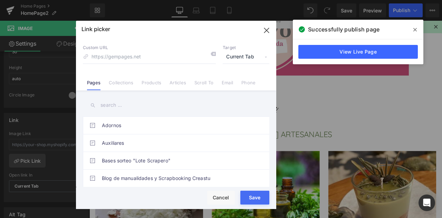
click at [125, 105] on input "text" at bounding box center [176, 105] width 186 height 16
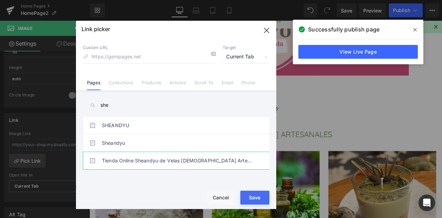
type input "she"
click at [148, 158] on link "Tienda Online Sheandyu de Velas Aromáticas Artesanales" at bounding box center [178, 160] width 152 height 17
click at [251, 196] on button "Save" at bounding box center [254, 198] width 29 height 14
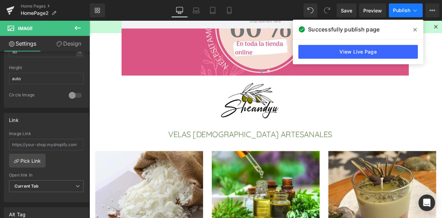
click at [398, 12] on span "Publish" at bounding box center [401, 11] width 17 height 6
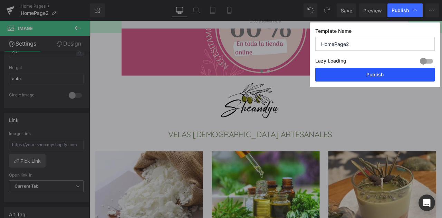
drag, startPoint x: 369, startPoint y: 71, endPoint x: 29, endPoint y: 94, distance: 340.4
click at [369, 71] on button "Publish" at bounding box center [374, 75] width 119 height 14
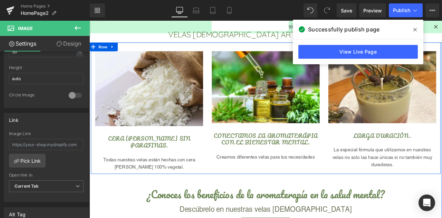
scroll to position [291, 0]
